Goal: Obtain resource: Obtain resource

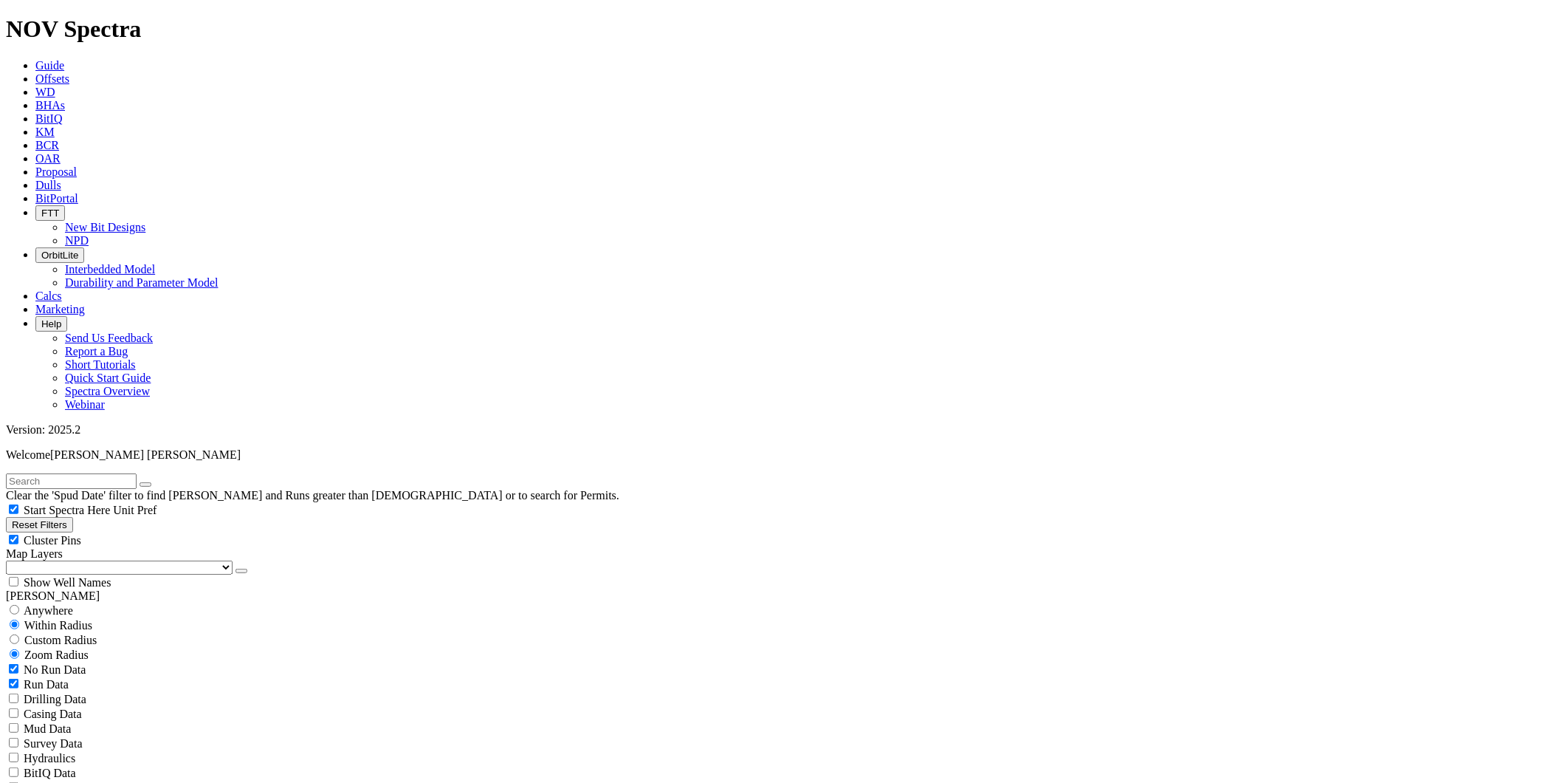
scroll to position [219, 0]
click at [100, 474] on div "Clear the 'Spud Date' filter to find [PERSON_NAME] and Runs greater than [DEMOG…" at bounding box center [784, 488] width 1556 height 29
click at [93, 474] on input "text" at bounding box center [71, 481] width 131 height 16
paste input "A434-02"
click at [34, 474] on input "A434-02" at bounding box center [71, 481] width 131 height 16
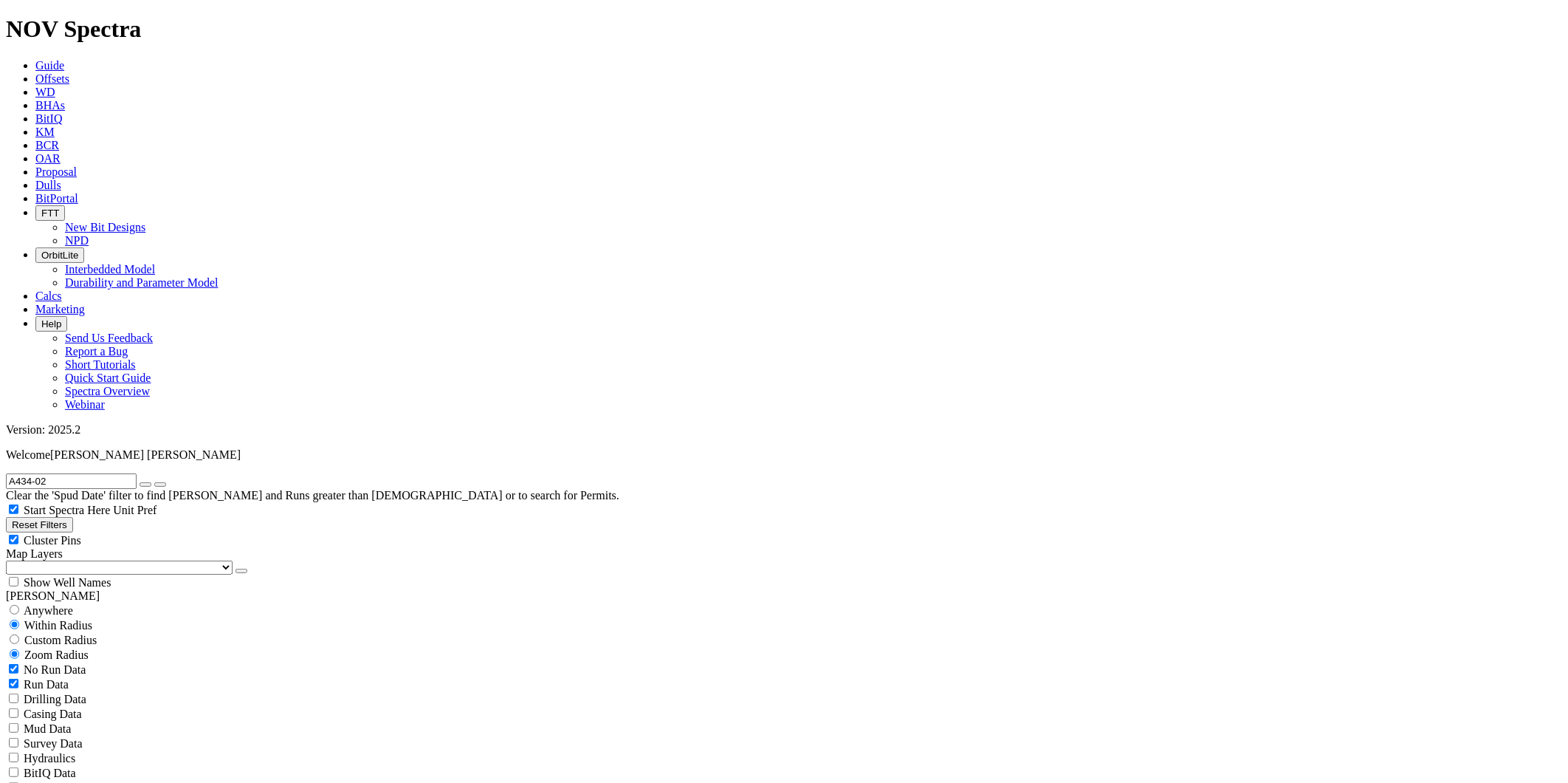
type input "A434-02"
click at [27, 662] on div "No Run Data" at bounding box center [784, 670] width 1556 height 15
checkbox input "false"
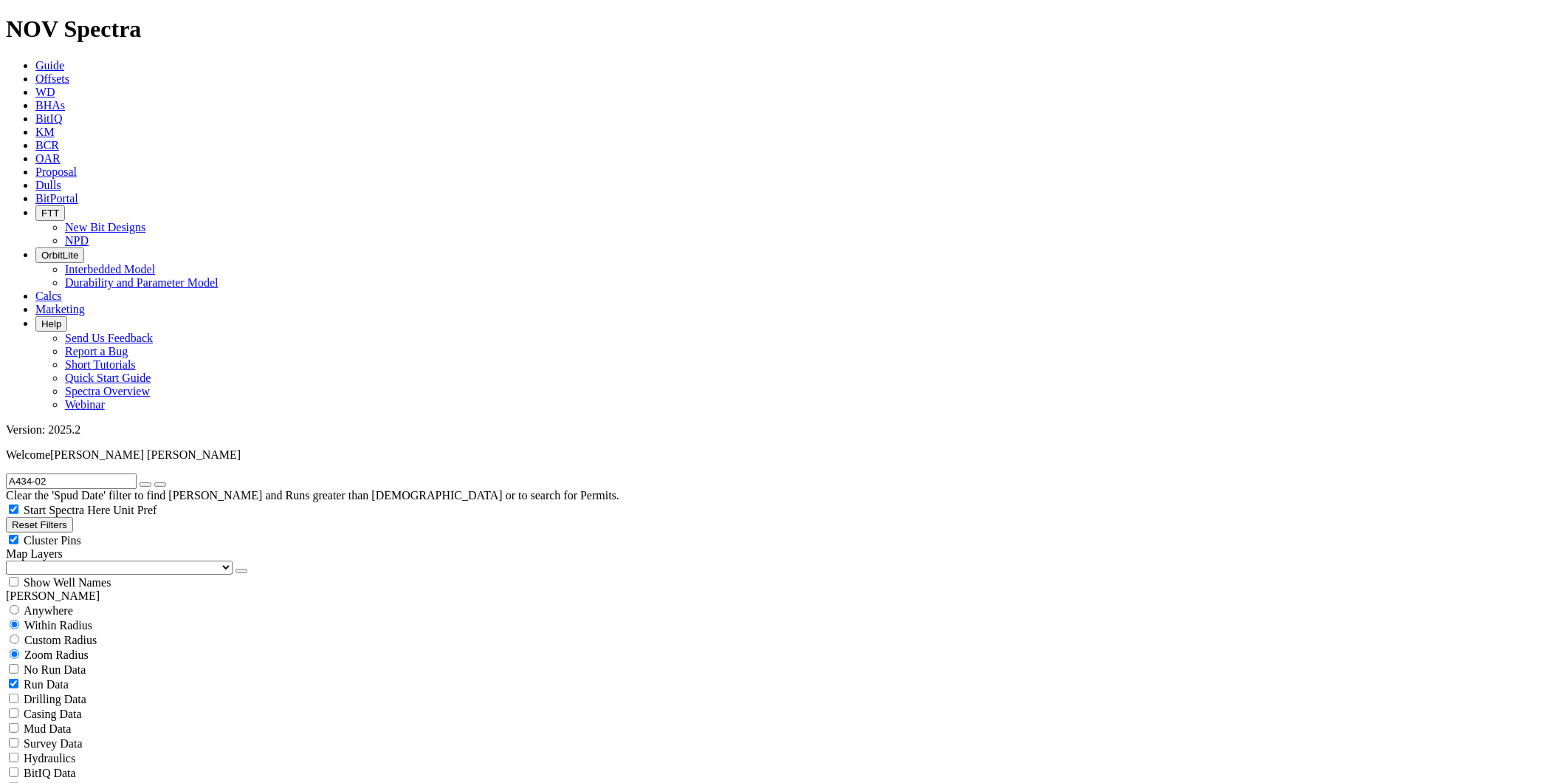
select select "? number:8.5 ?"
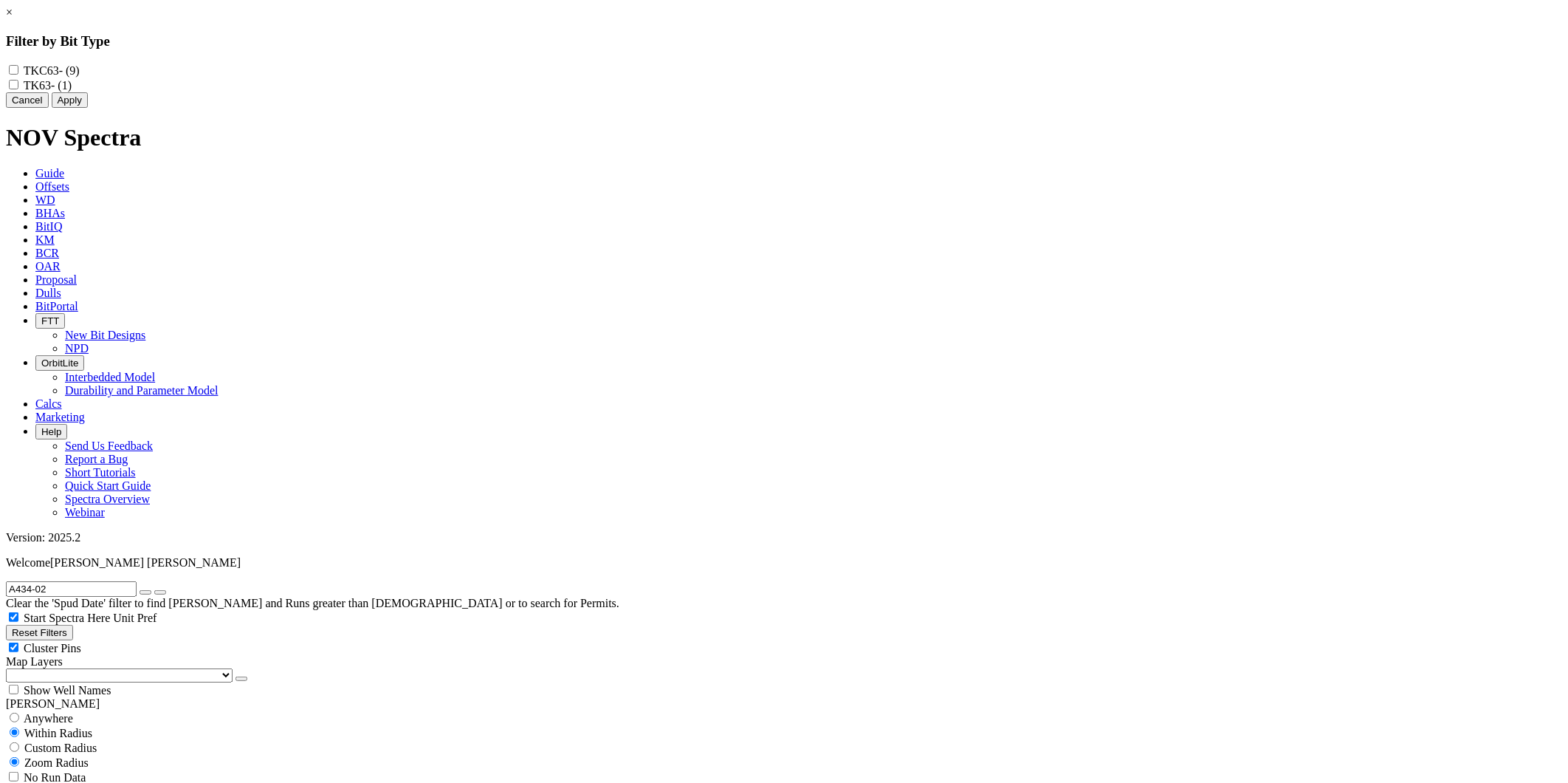
click at [19, 68] on input "TKC63 - (9)" at bounding box center [13, 69] width 10 height 10
checkbox input "true"
click at [88, 108] on button "Apply" at bounding box center [69, 100] width 36 height 16
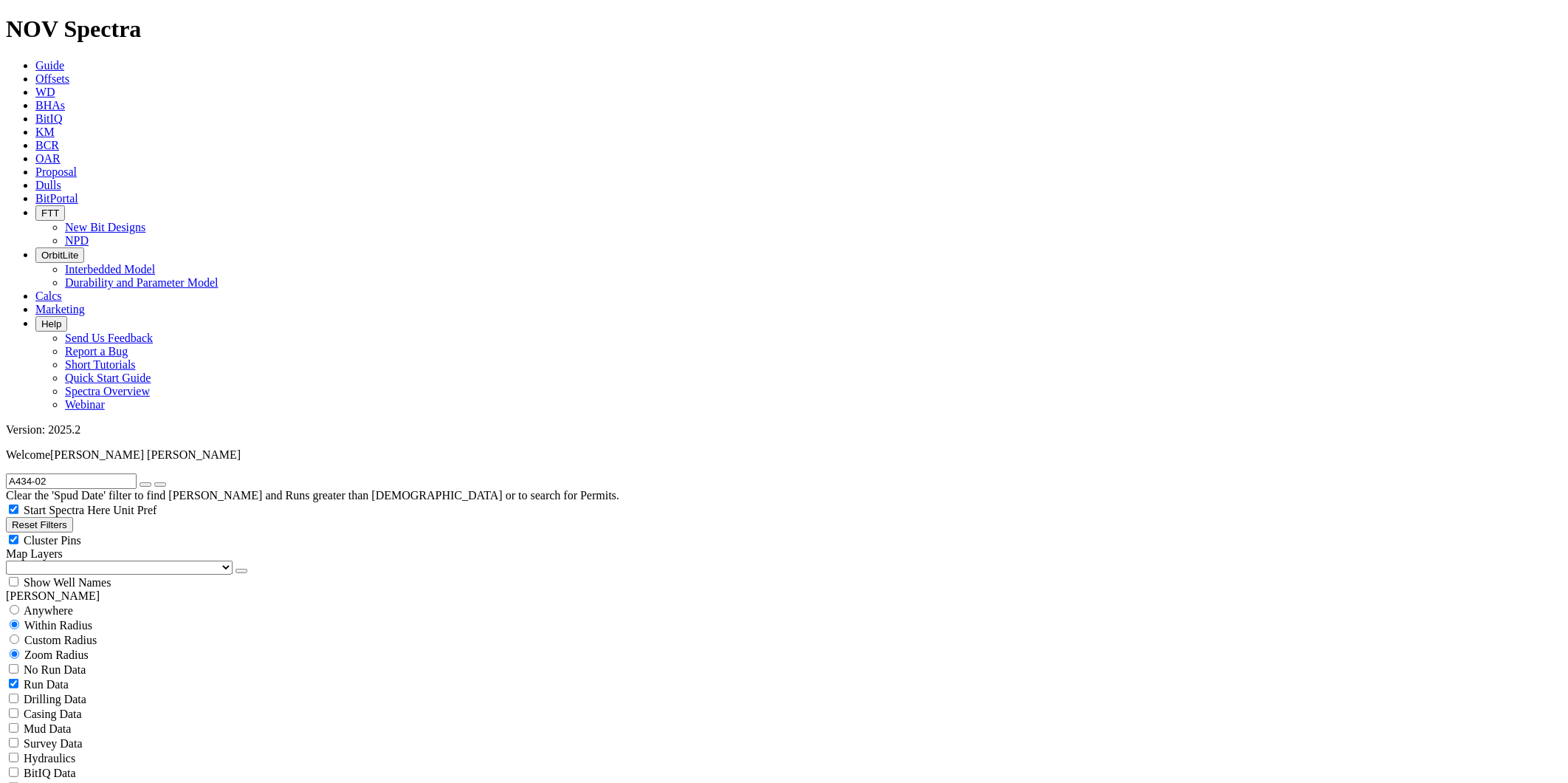
scroll to position [390, 0]
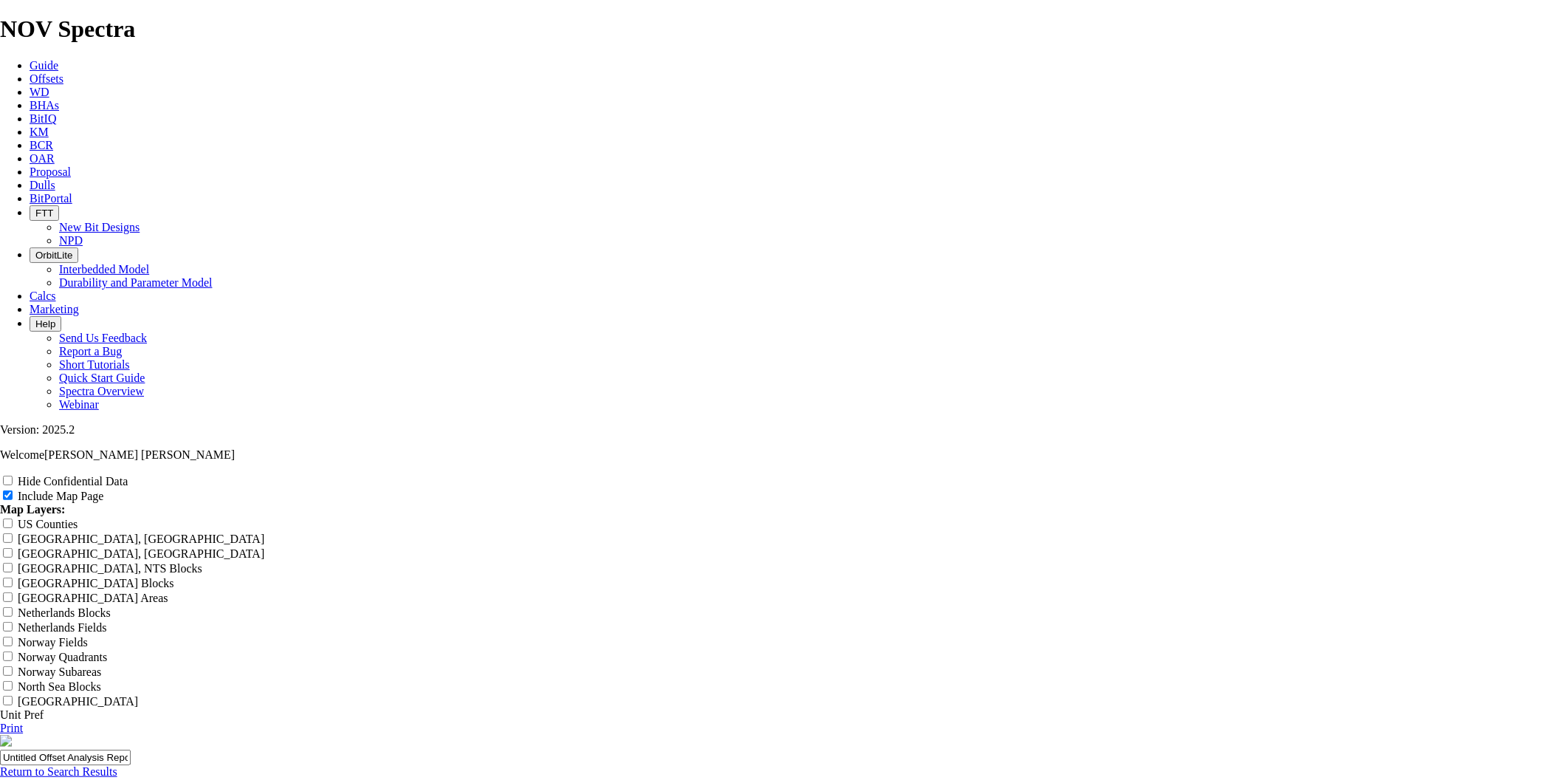
scroll to position [1860, 0]
click at [13, 490] on input "Include Map Page" at bounding box center [7, 495] width 10 height 10
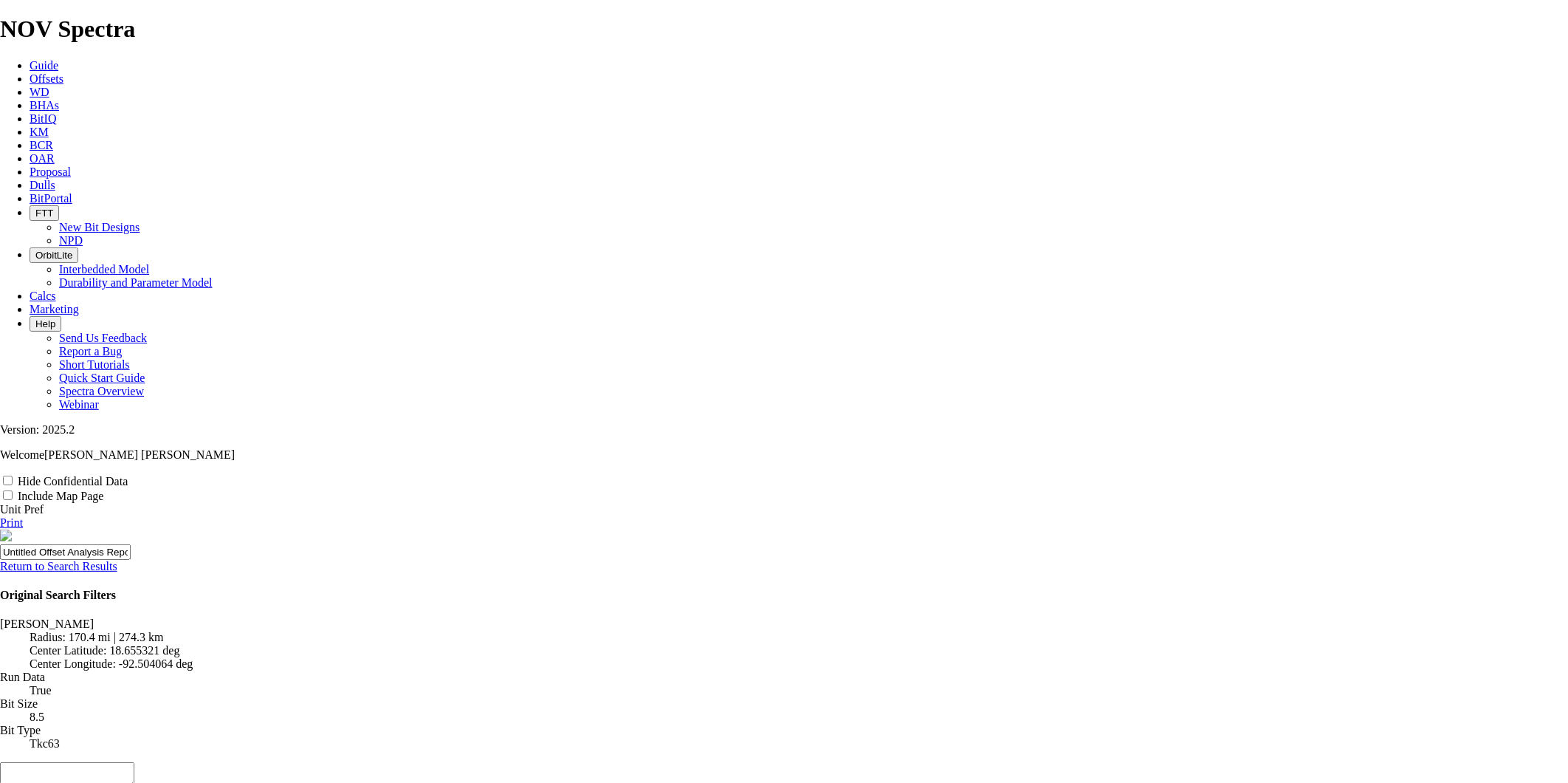
click at [13, 490] on input "Include Map Page" at bounding box center [7, 495] width 10 height 10
checkbox input "true"
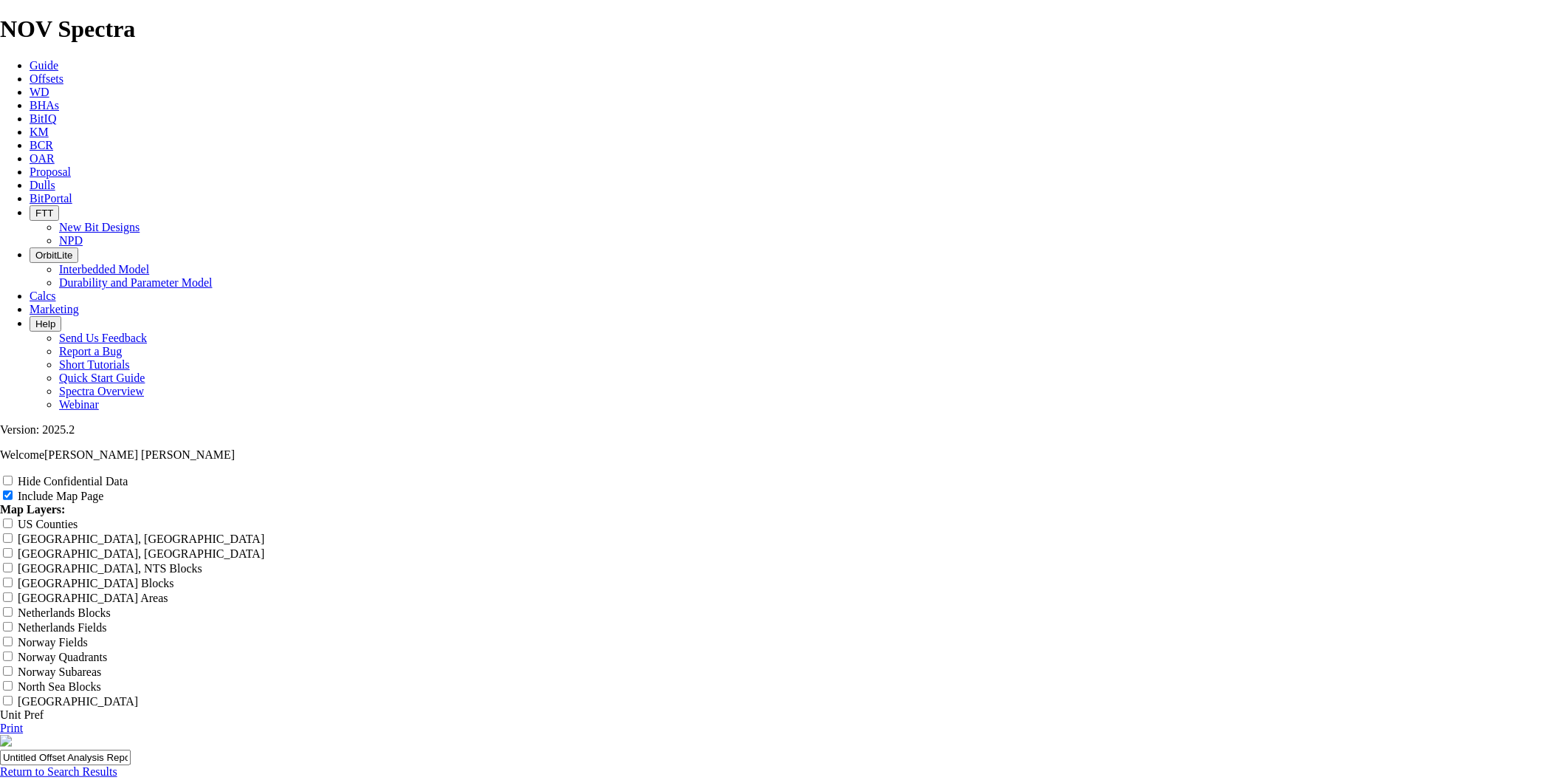
scroll to position [1860, 0]
click at [13, 476] on input "Hide Confidential Data" at bounding box center [7, 481] width 10 height 10
checkbox input "false"
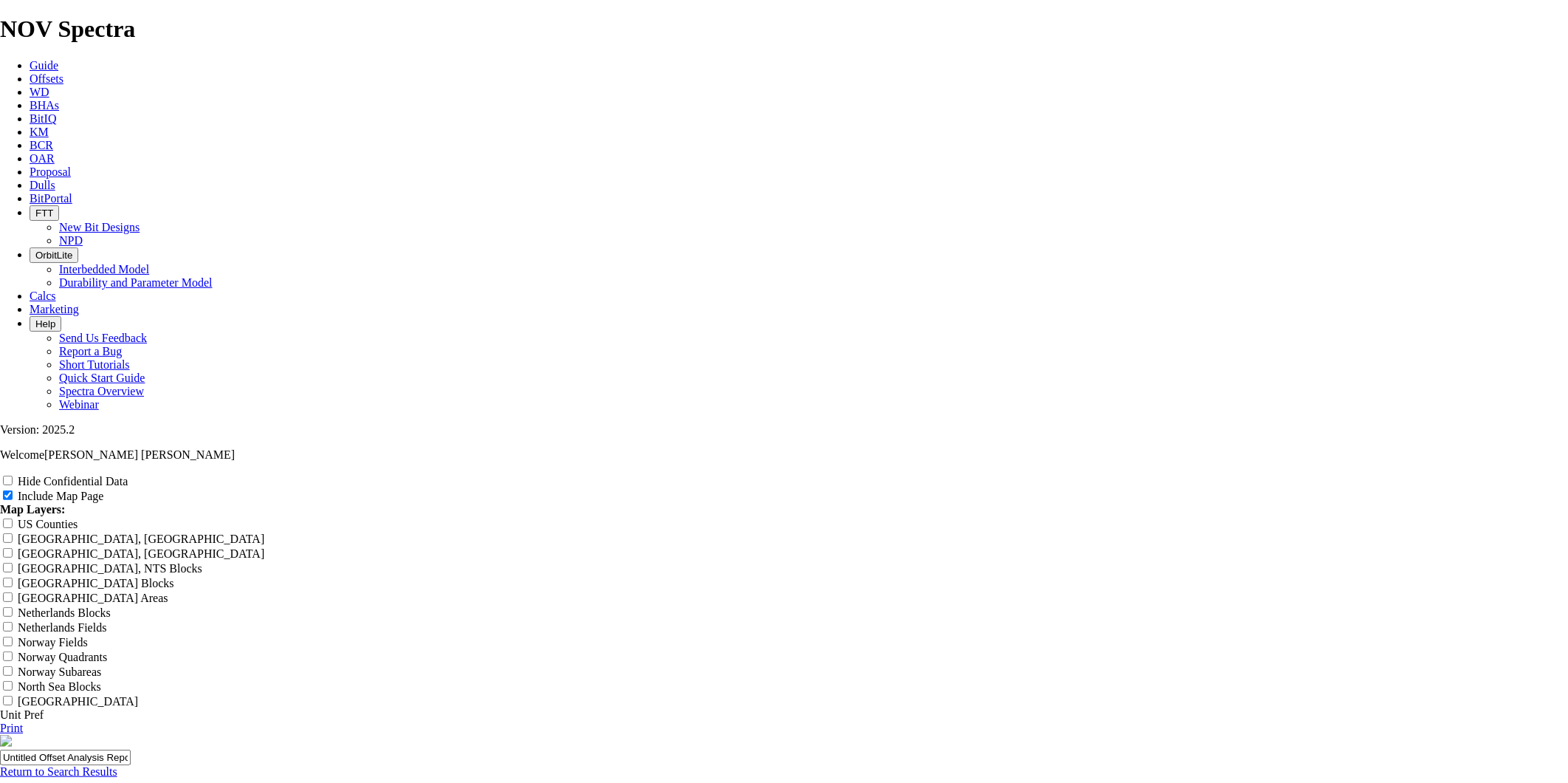
radio input "true"
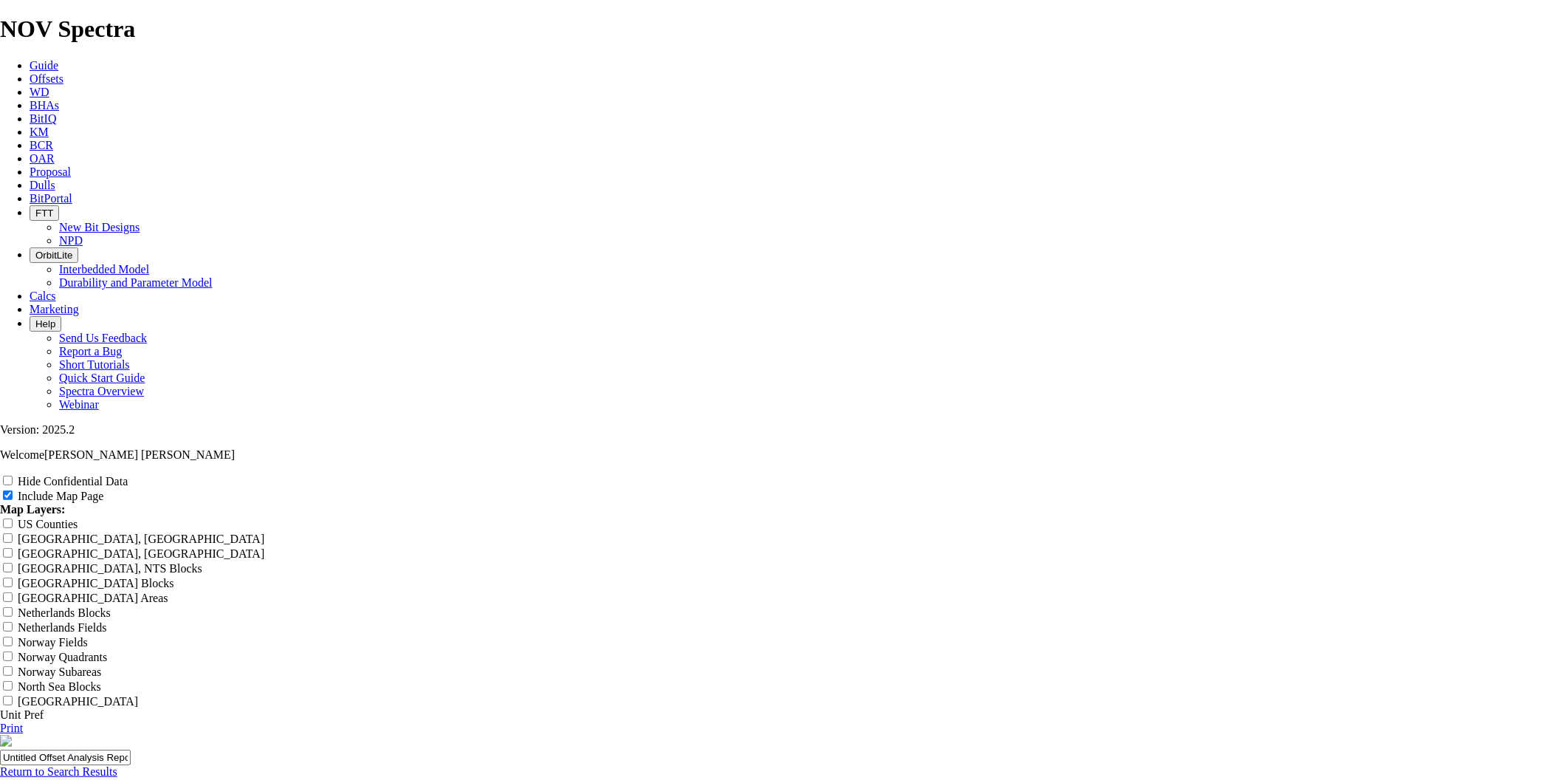
radio input "true"
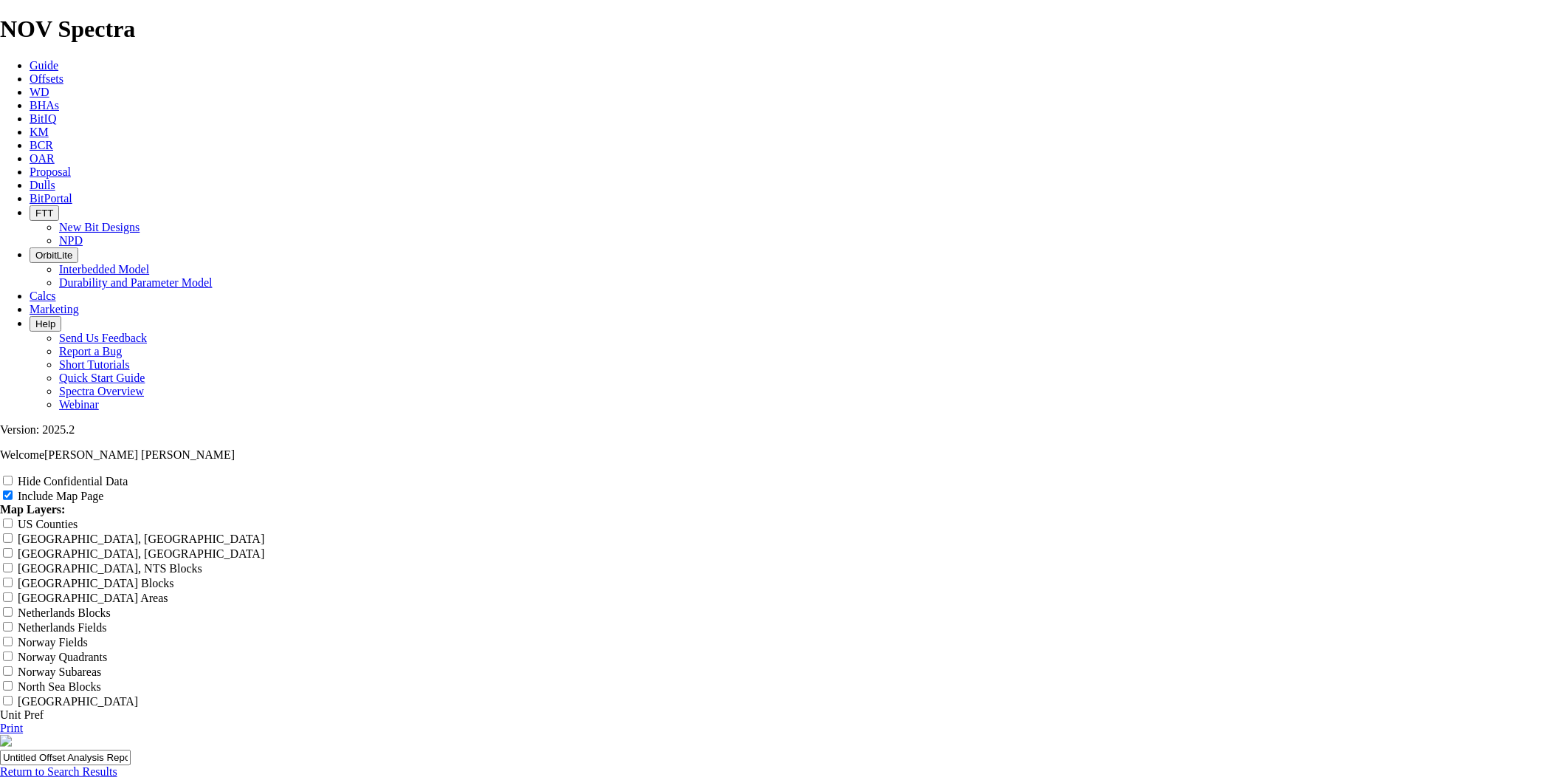
radio input "true"
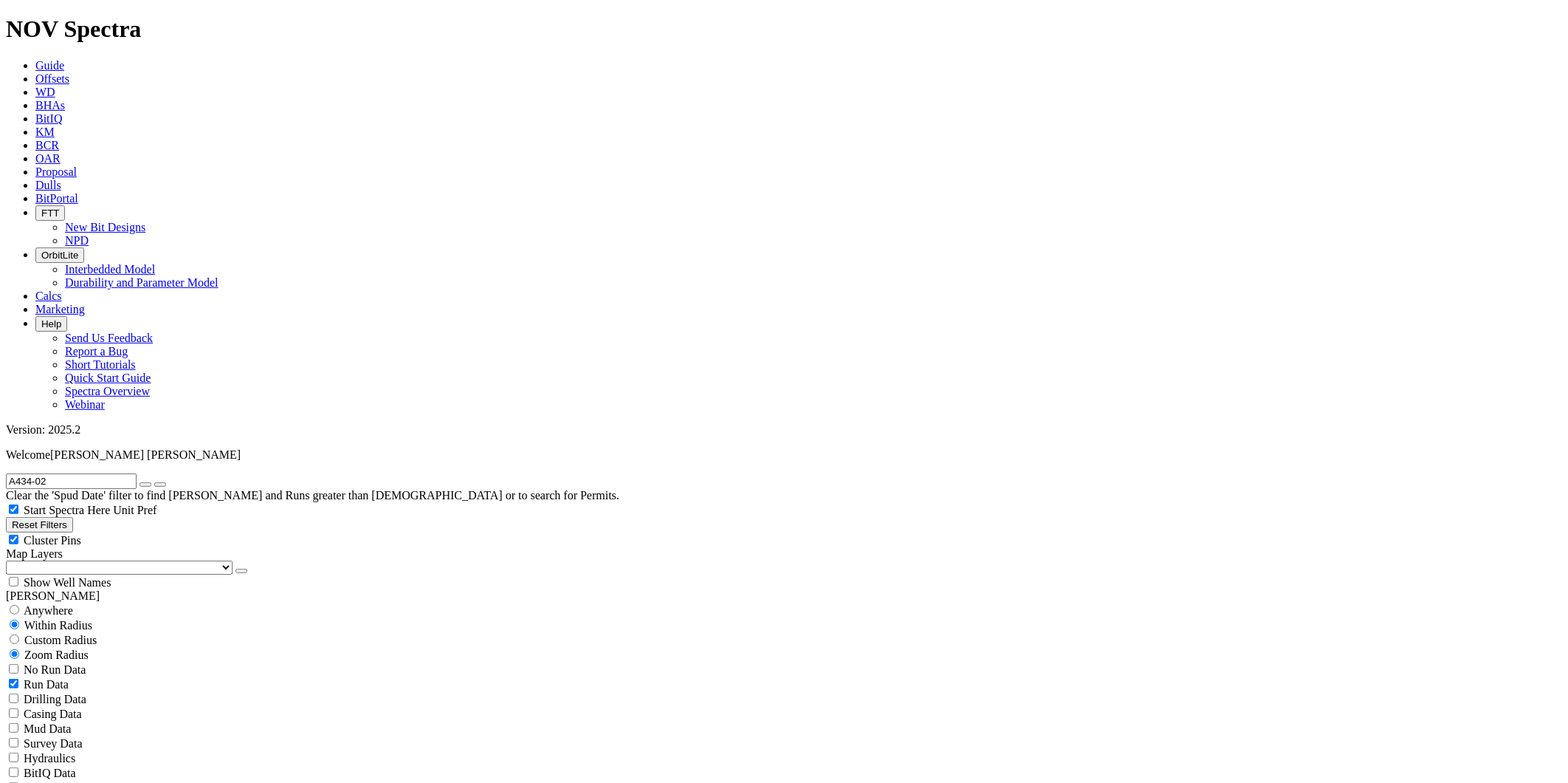
scroll to position [390, 0]
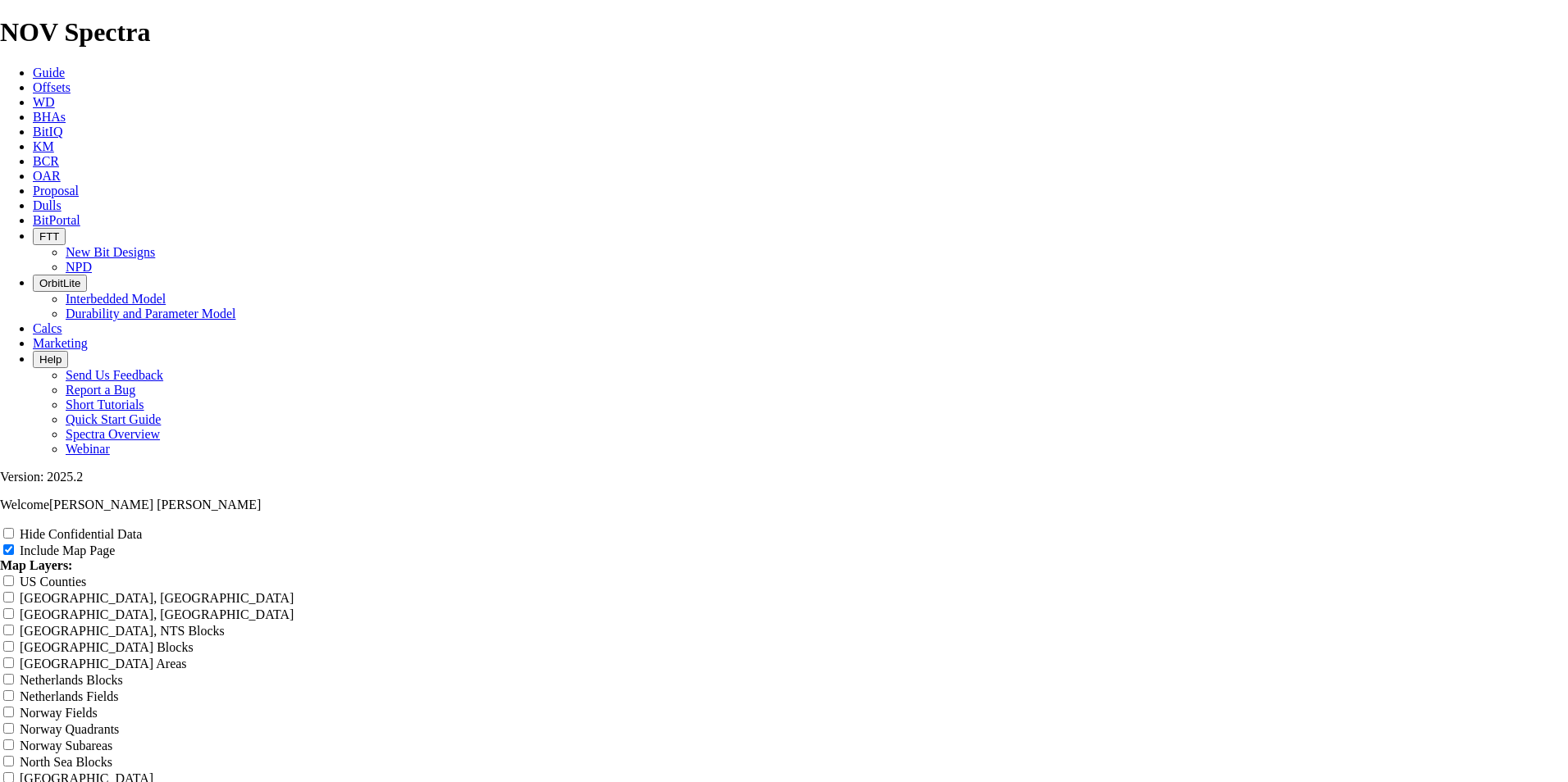
scroll to position [632, 0]
